Goal: Information Seeking & Learning: Check status

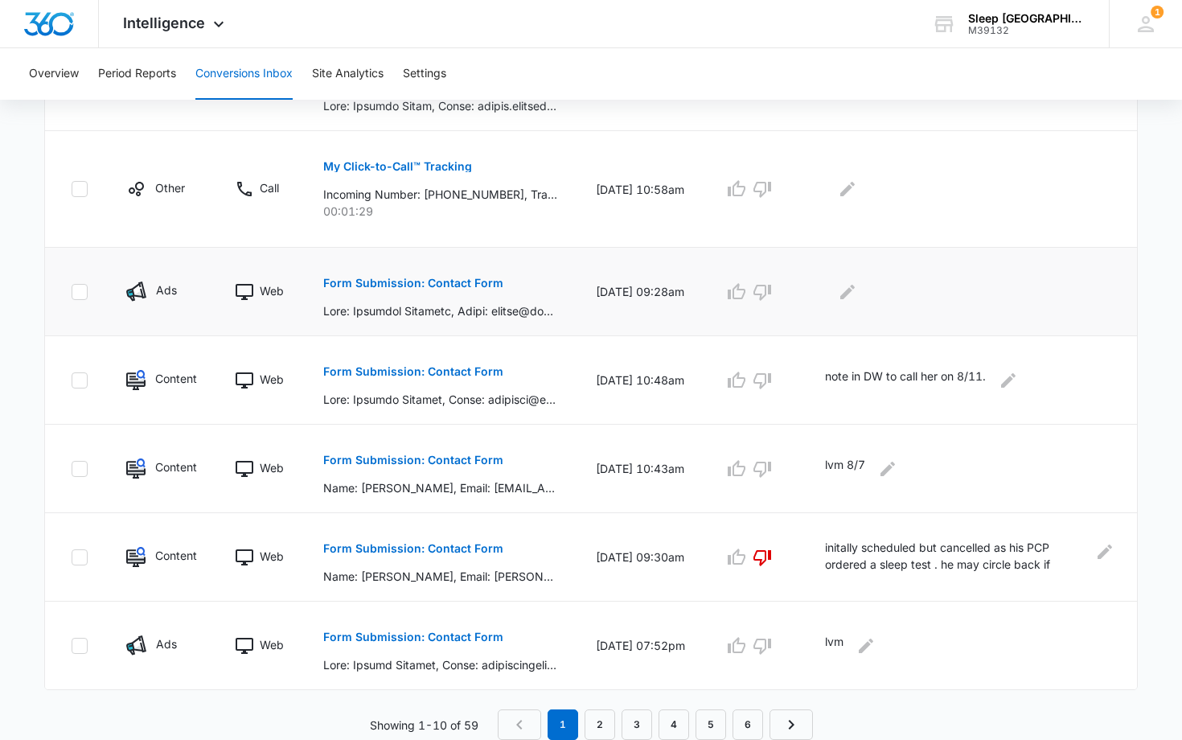
scroll to position [753, 0]
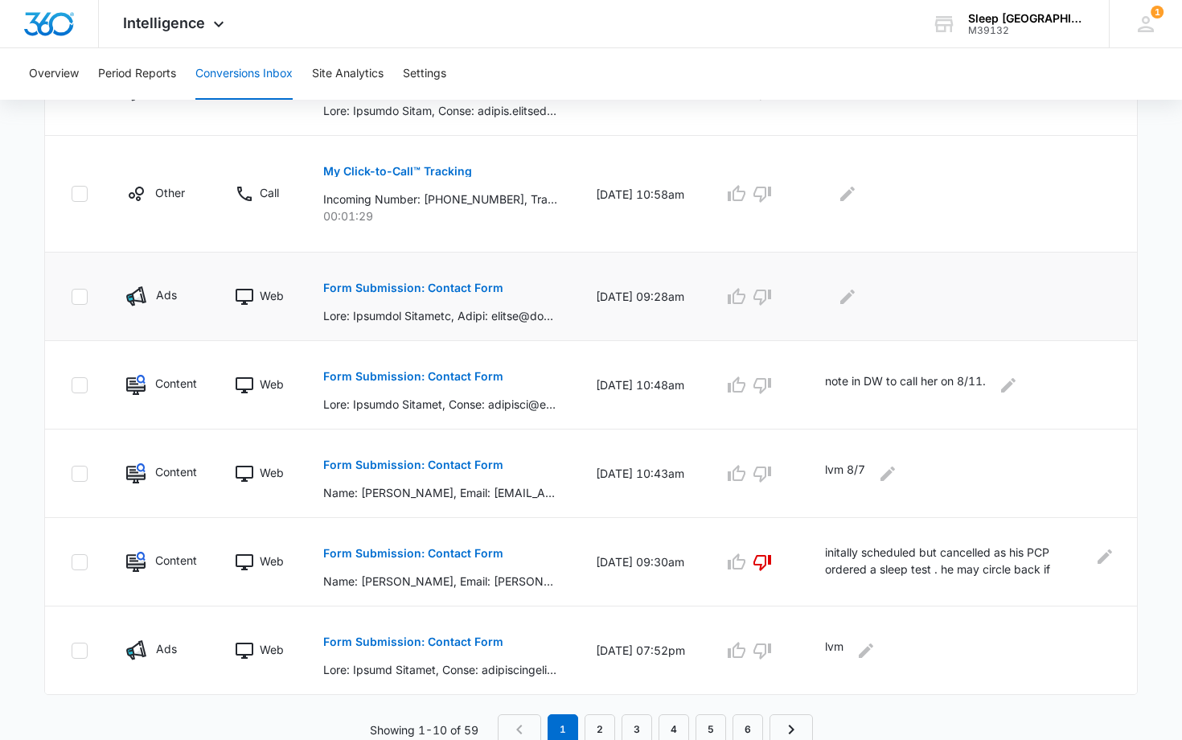
click at [430, 288] on p "Form Submission: Contact Form" at bounding box center [413, 287] width 180 height 11
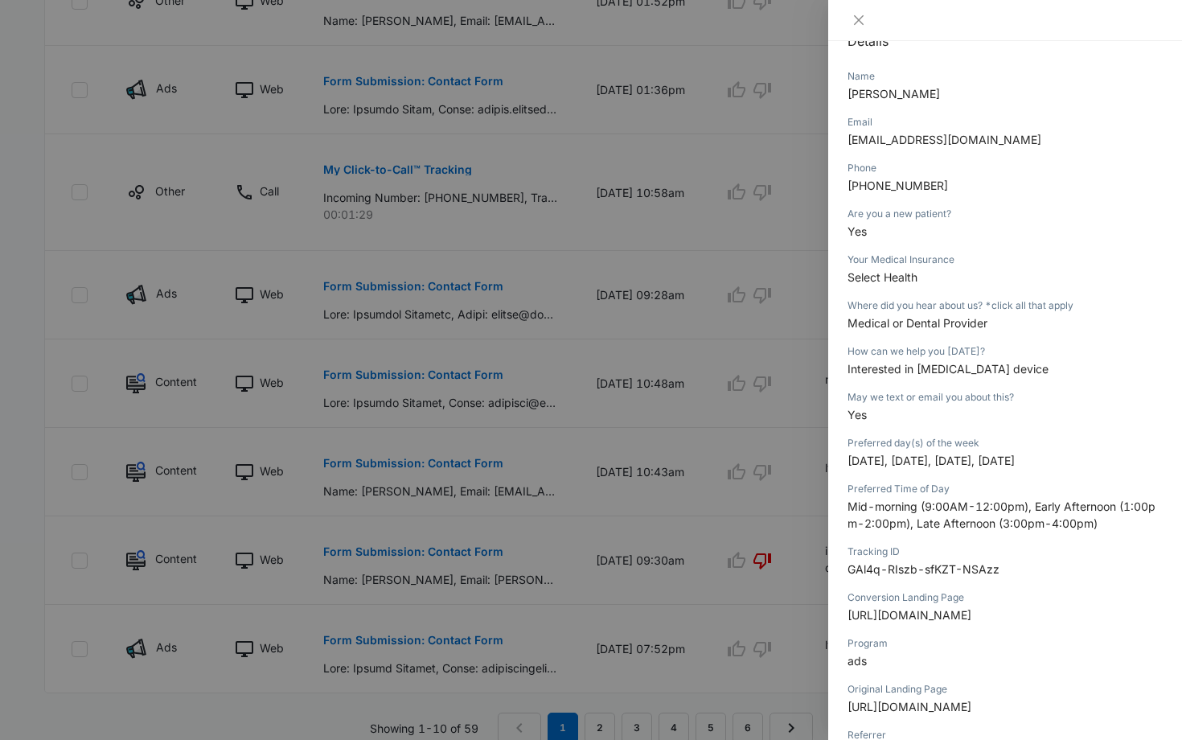
scroll to position [198, 0]
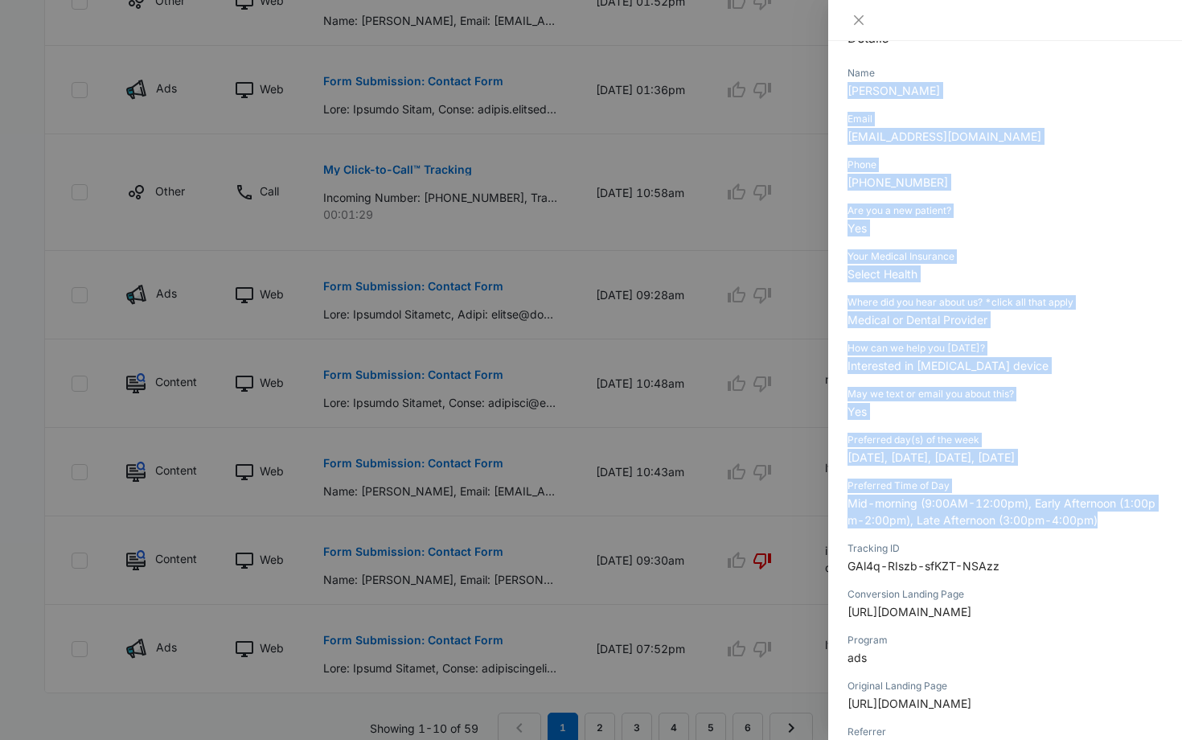
drag, startPoint x: 848, startPoint y: 90, endPoint x: 1119, endPoint y: 529, distance: 516.1
click at [1119, 529] on div "Form Submission: Contact Form 08/08/2025 at 09:28am Type : Web Details Name Isa…" at bounding box center [1005, 349] width 315 height 957
copy div "Isabella Quinones Email quindk@comcast.net Phone 303-242-6289 Are you a new pat…"
click at [860, 19] on icon "close" at bounding box center [859, 20] width 10 height 10
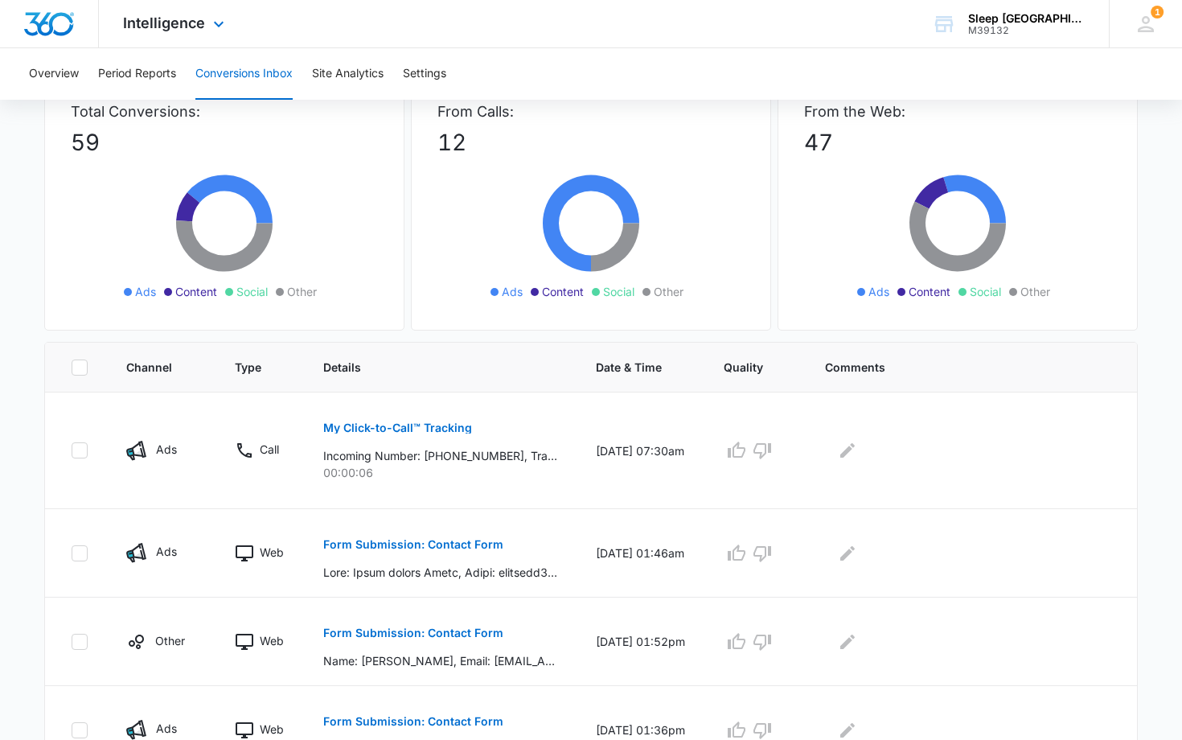
scroll to position [56, 0]
